Goal: Navigation & Orientation: Go to known website

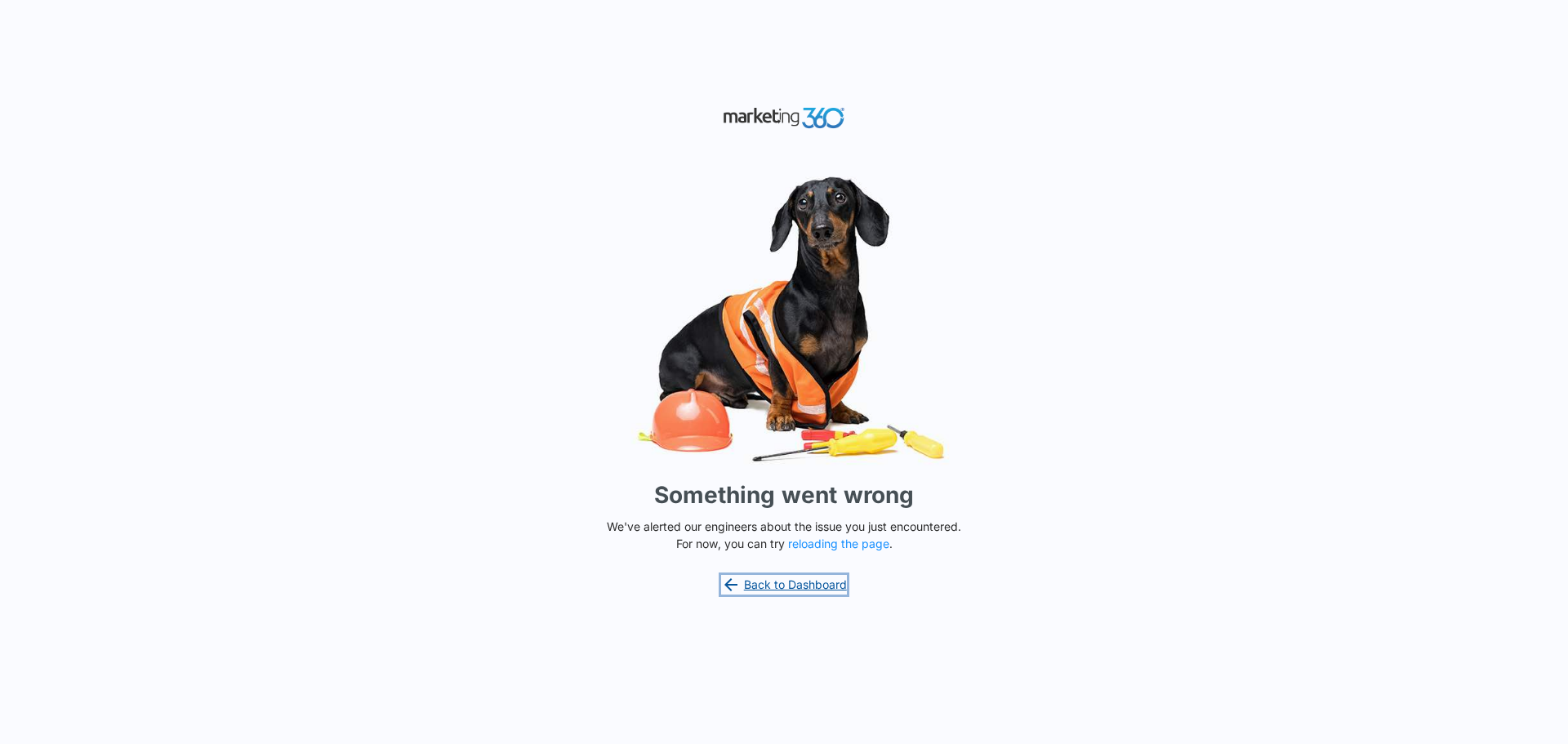
click at [778, 583] on link "Back to Dashboard" at bounding box center [783, 584] width 125 height 19
